Goal: Transaction & Acquisition: Purchase product/service

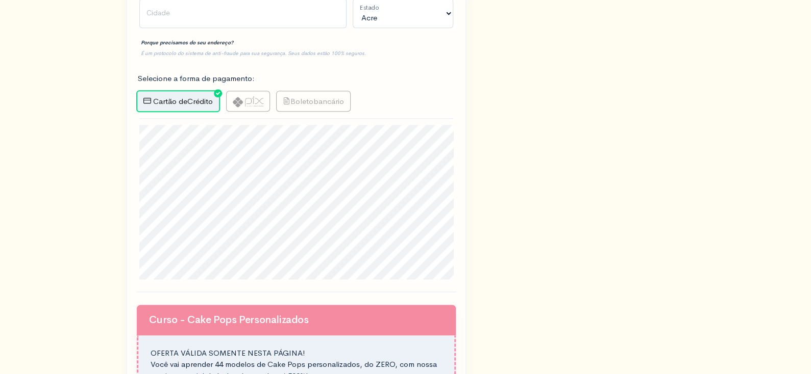
scroll to position [564, 0]
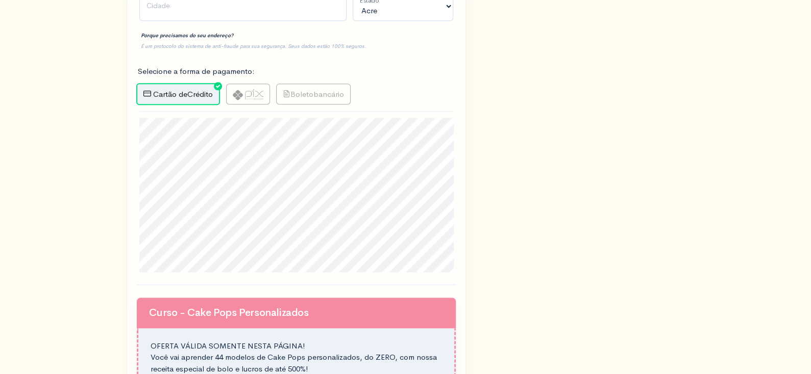
click at [262, 97] on img at bounding box center [248, 94] width 31 height 11
click at [233, 90] on input "radio" at bounding box center [229, 87] width 7 height 7
radio input "true"
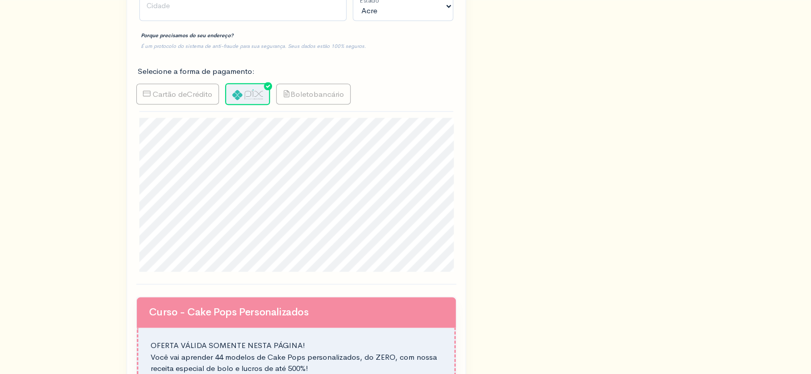
type input "Gerar PIX"
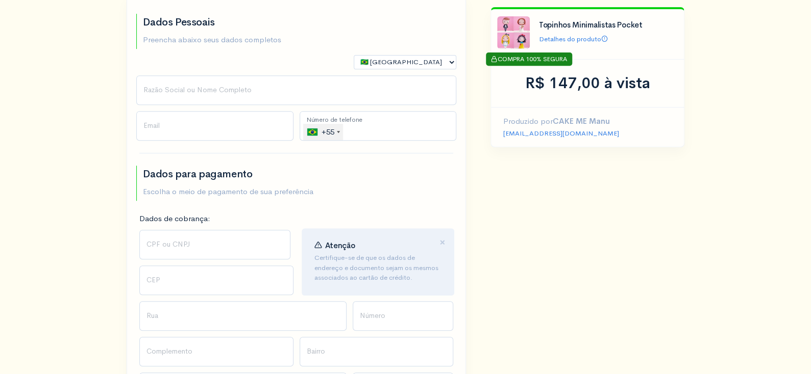
scroll to position [185, 0]
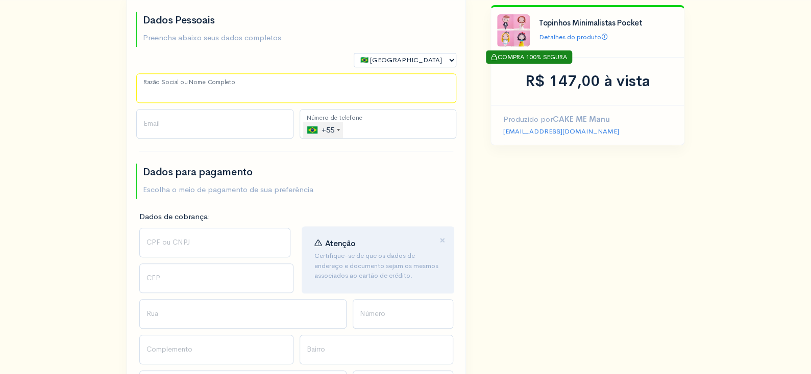
click at [219, 86] on input "Razão Social ou Nome Completo" at bounding box center [296, 88] width 320 height 30
type input "[PERSON_NAME]"
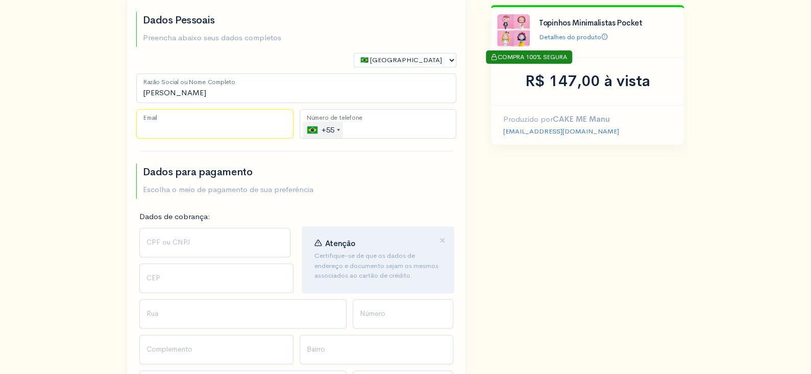
type input "[EMAIL_ADDRESS][DOMAIN_NAME]"
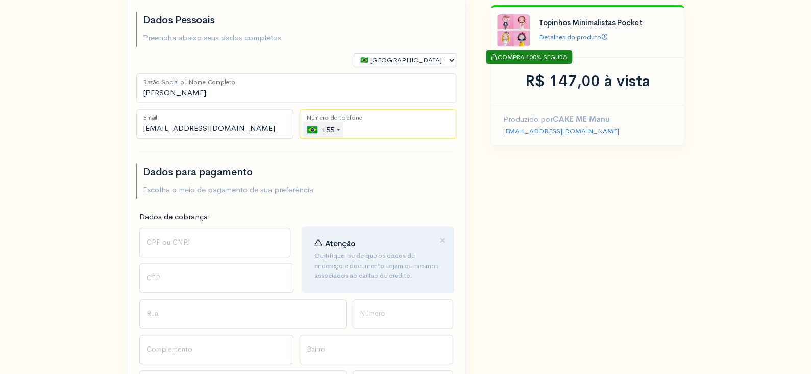
type input "[PHONE_NUMBER]"
select select "SP"
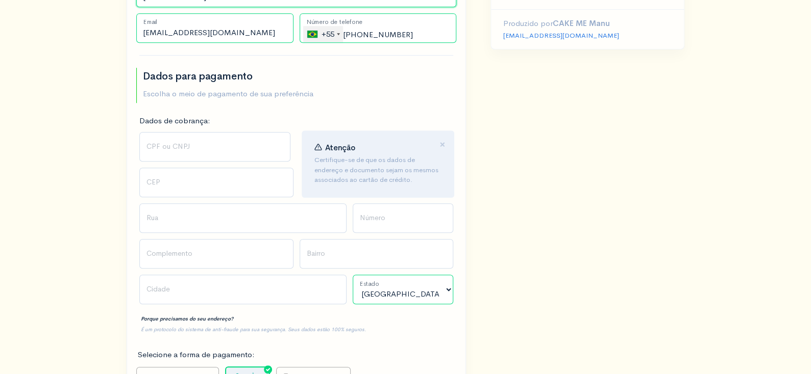
scroll to position [291, 0]
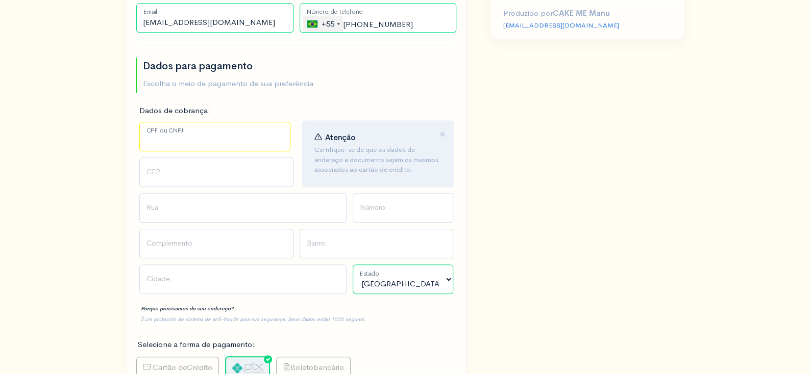
click at [173, 138] on input "CPF ou CNPJ" at bounding box center [214, 137] width 151 height 30
type input "308.712.548-24"
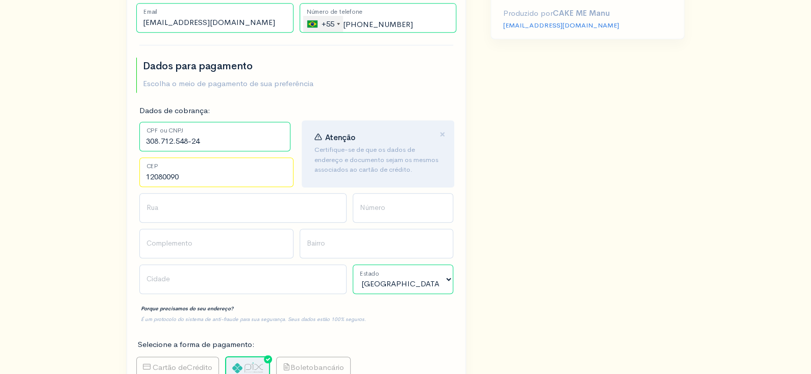
type input "12080090"
type input "Rua Sete de Setembro"
type input "[GEOGRAPHIC_DATA][PERSON_NAME]"
type input "Taubaté"
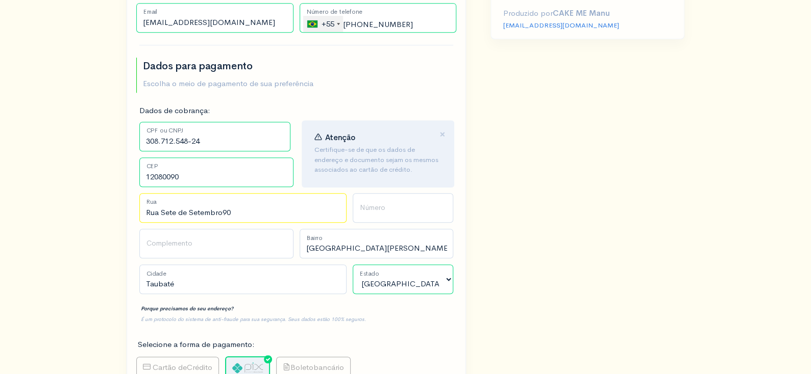
type input "Rua Sete de Setembro90"
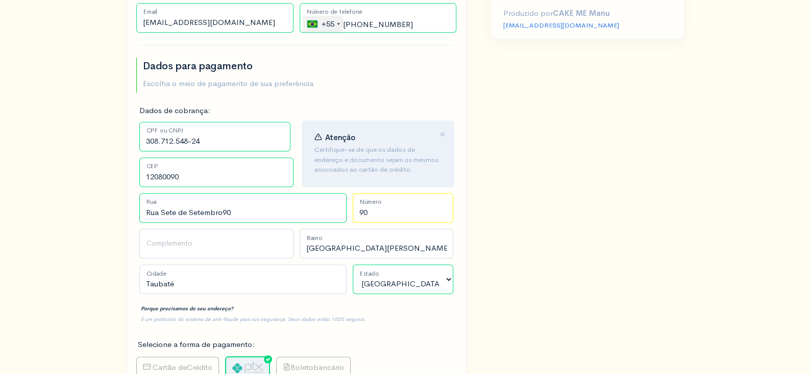
type input "90"
type input "Rua Sete de Setembro"
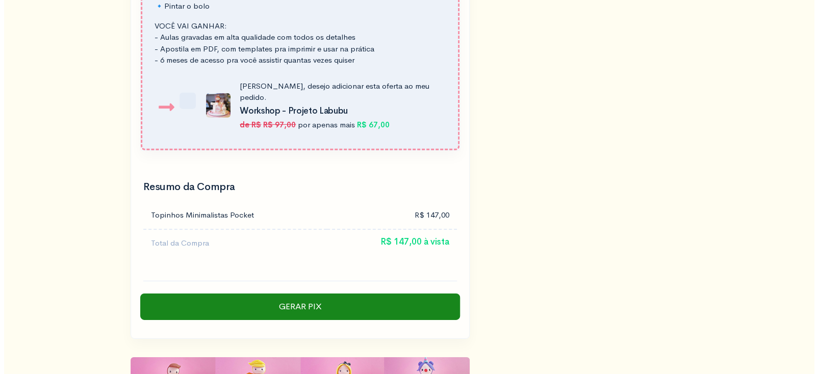
scroll to position [1538, 0]
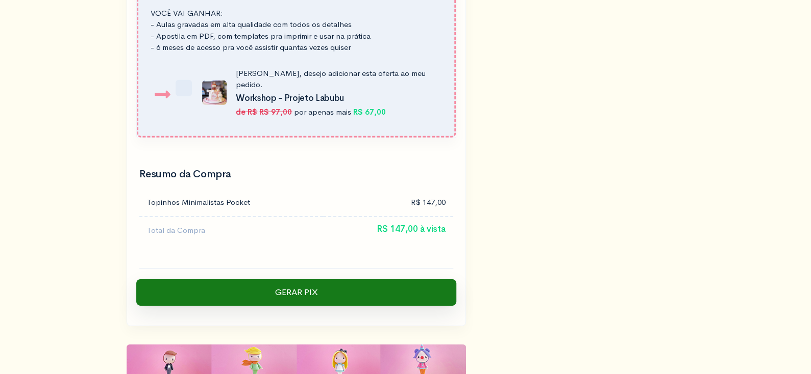
click at [309, 280] on input "Gerar PIX" at bounding box center [296, 293] width 320 height 27
